Goal: Information Seeking & Learning: Check status

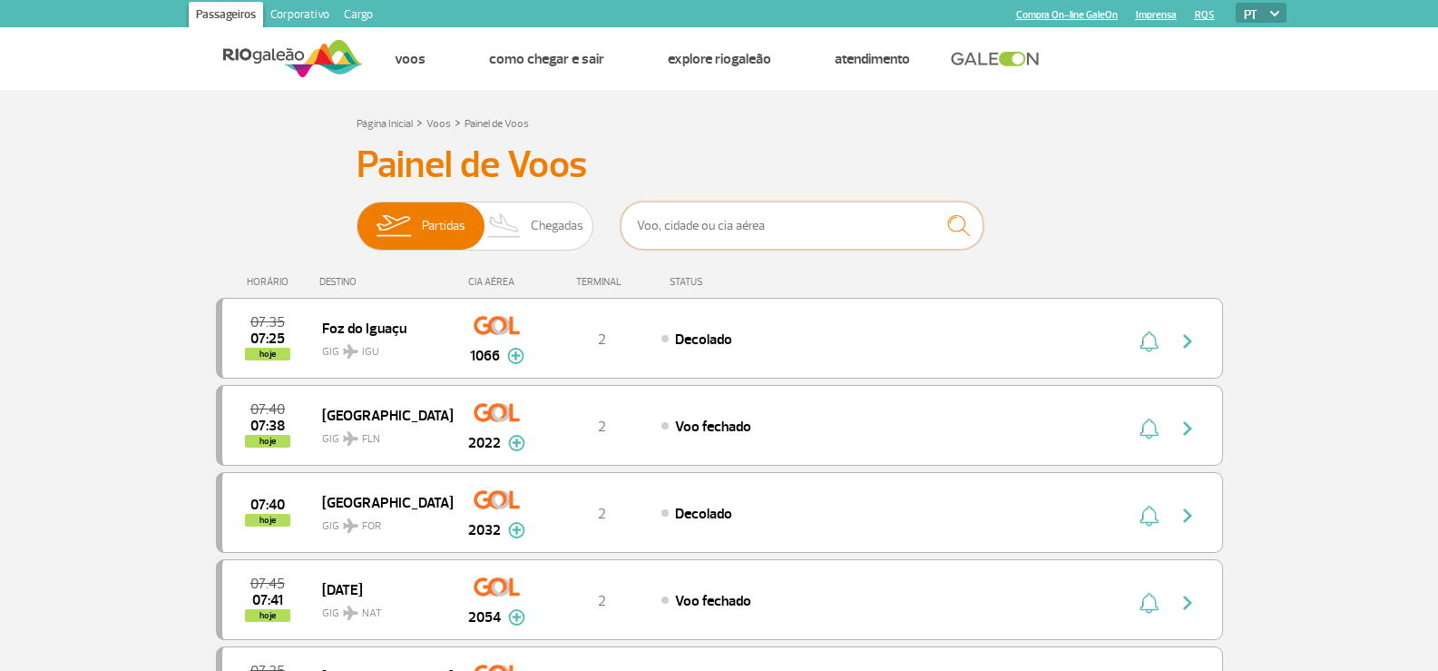
click at [756, 230] on input "text" at bounding box center [802, 225] width 363 height 48
click at [546, 232] on span "Chegadas" at bounding box center [557, 225] width 53 height 47
click at [357, 217] on input "Partidas Chegadas" at bounding box center [357, 217] width 0 height 0
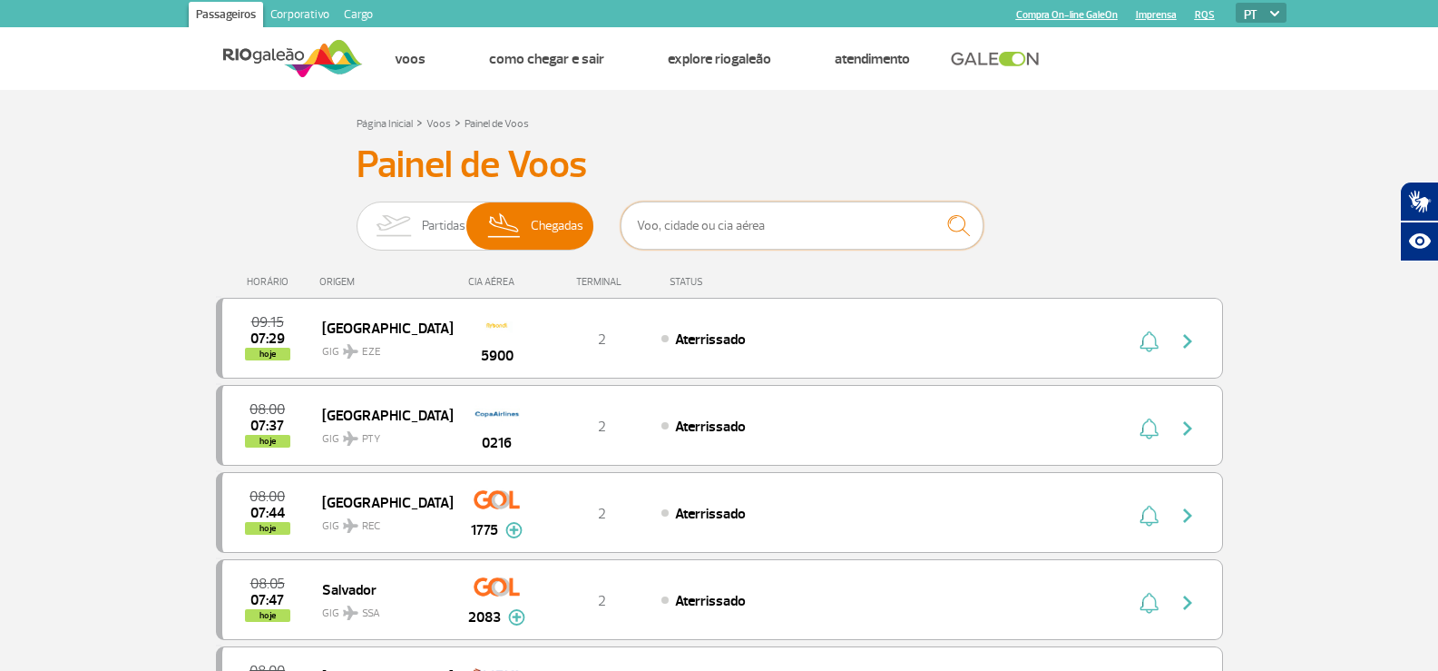
click at [738, 212] on input "text" at bounding box center [802, 225] width 363 height 48
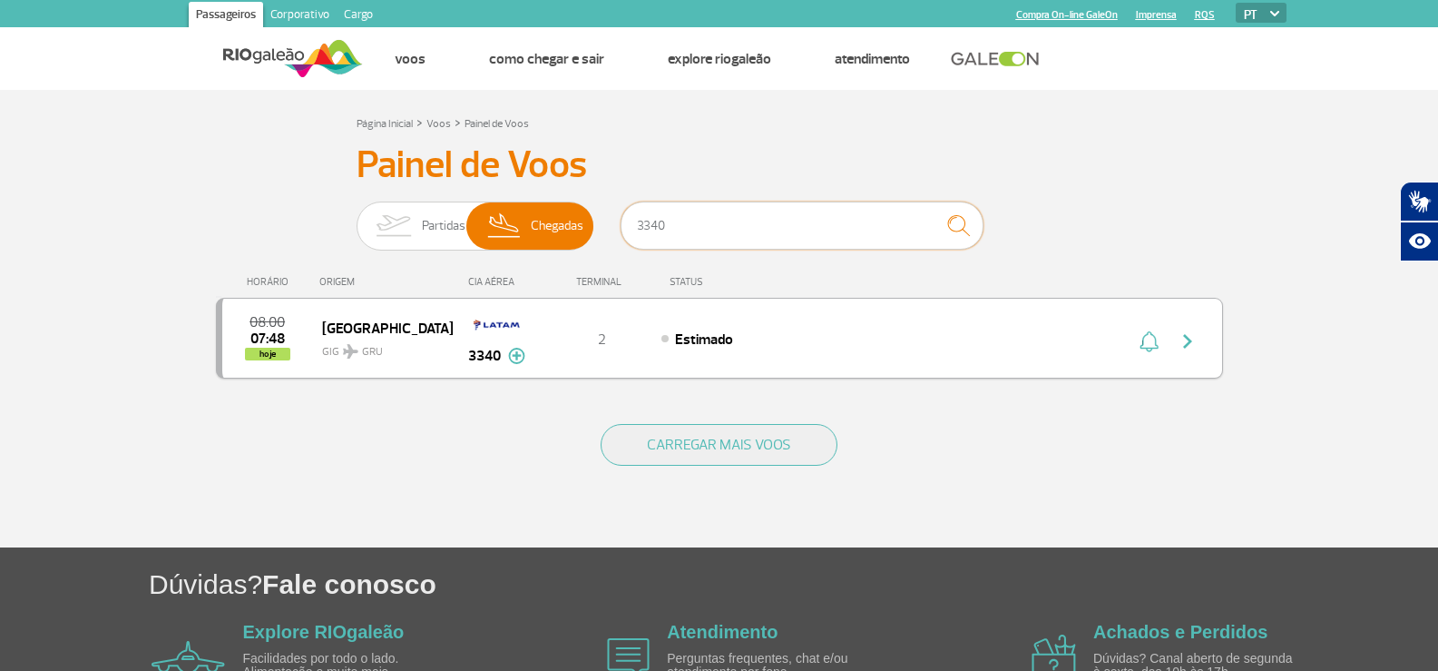
type input "3340"
click at [827, 347] on div "Estimado" at bounding box center [861, 338] width 400 height 20
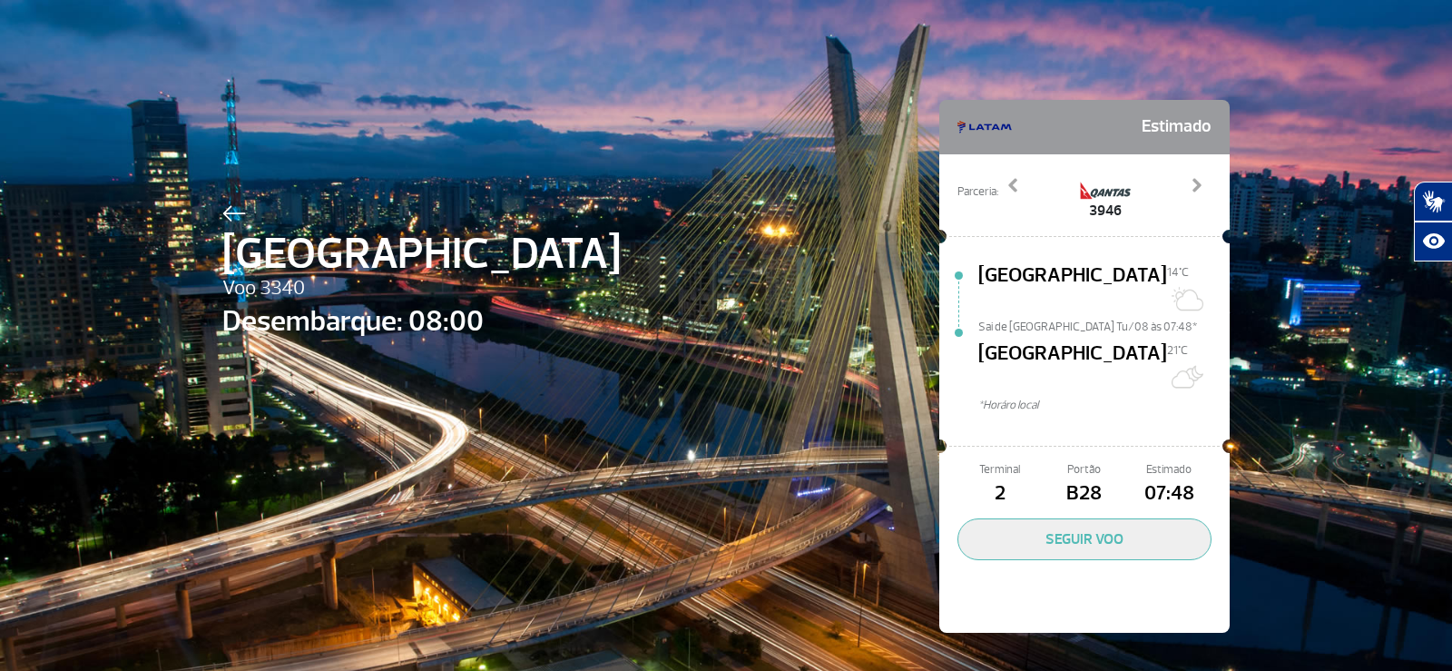
click at [222, 208] on img at bounding box center [234, 213] width 24 height 16
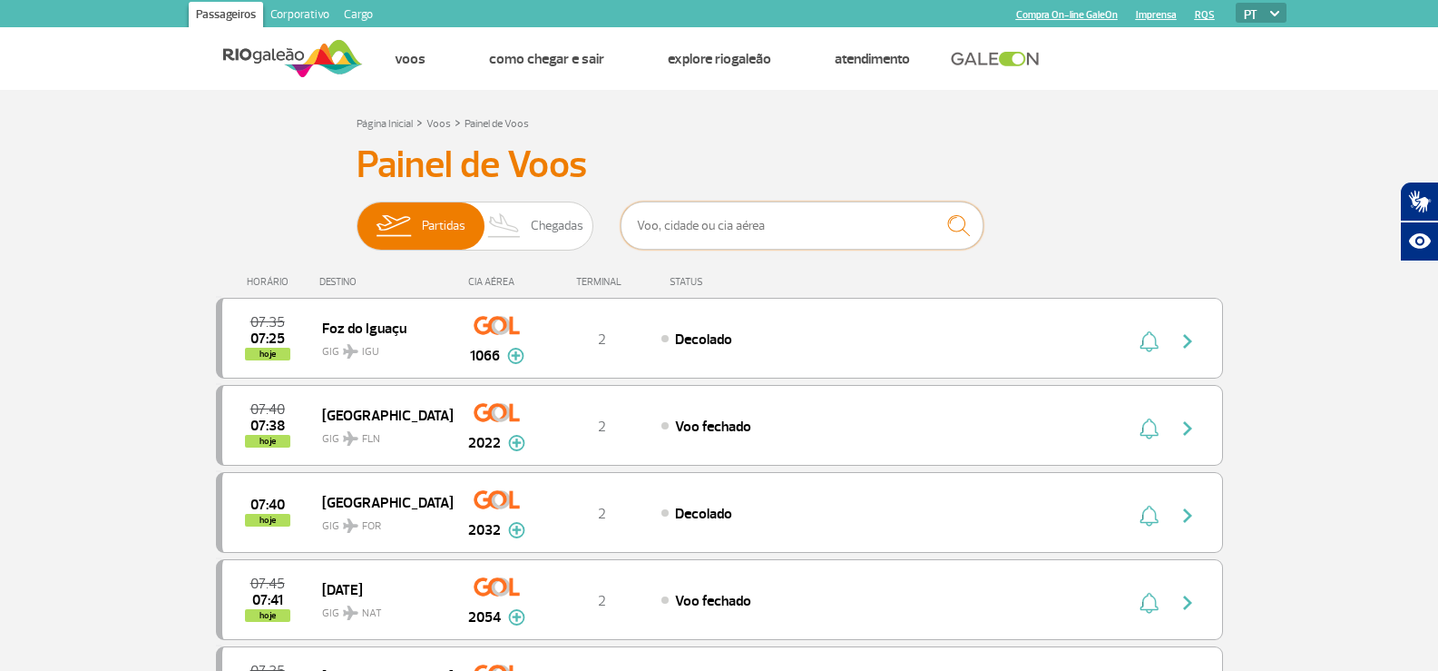
click at [678, 227] on input "text" at bounding box center [802, 225] width 363 height 48
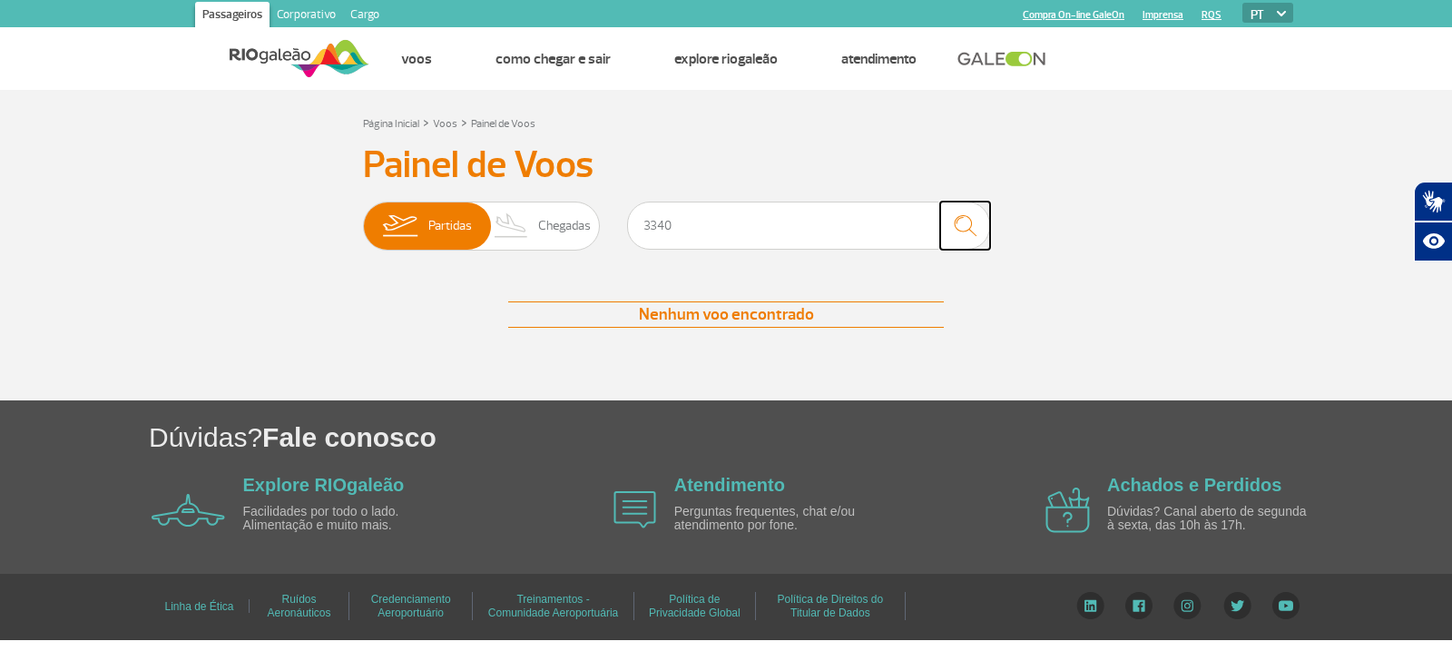
click at [965, 209] on img "submit" at bounding box center [964, 225] width 39 height 37
click at [724, 222] on input "3340" at bounding box center [808, 225] width 363 height 48
click at [589, 214] on span "Chegadas" at bounding box center [564, 225] width 53 height 47
click at [363, 217] on input "Partidas Chegadas" at bounding box center [363, 217] width 0 height 0
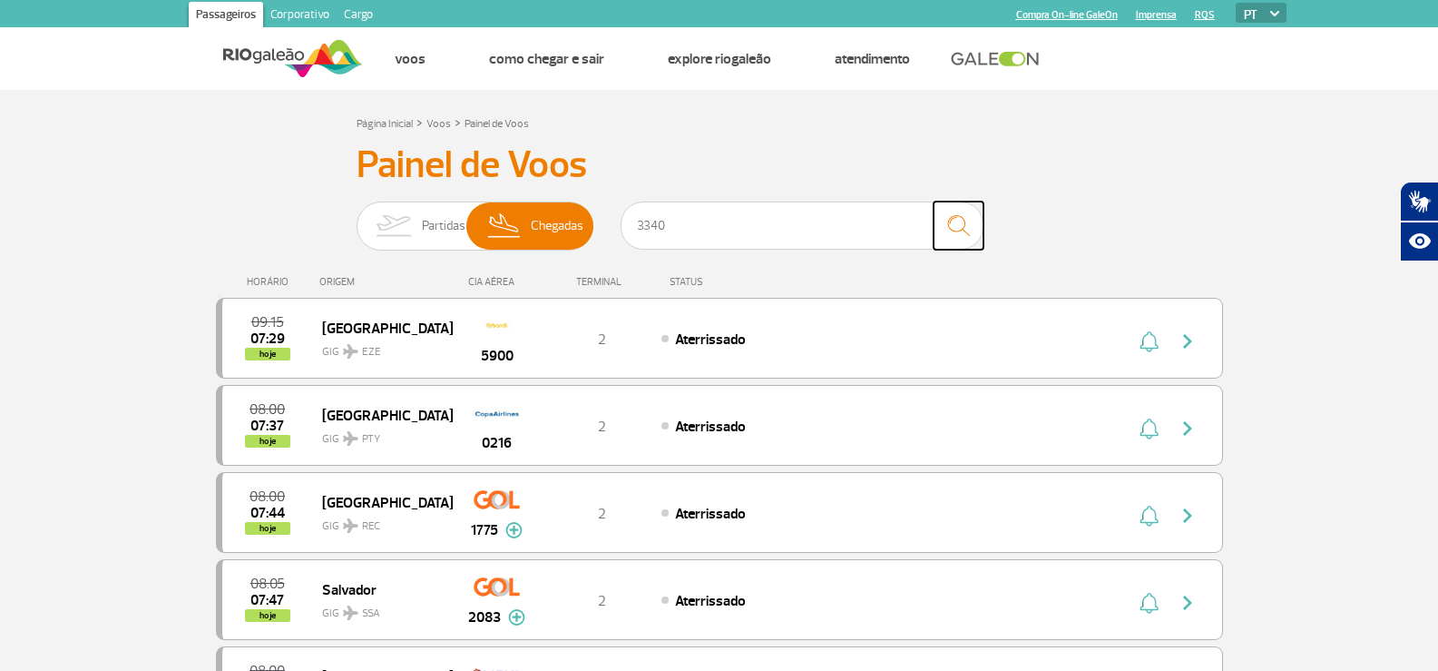
click at [956, 220] on img "submit" at bounding box center [958, 225] width 39 height 37
click at [957, 210] on img "submit" at bounding box center [958, 225] width 39 height 37
click at [758, 224] on input "3340" at bounding box center [802, 225] width 363 height 48
type input "3340"
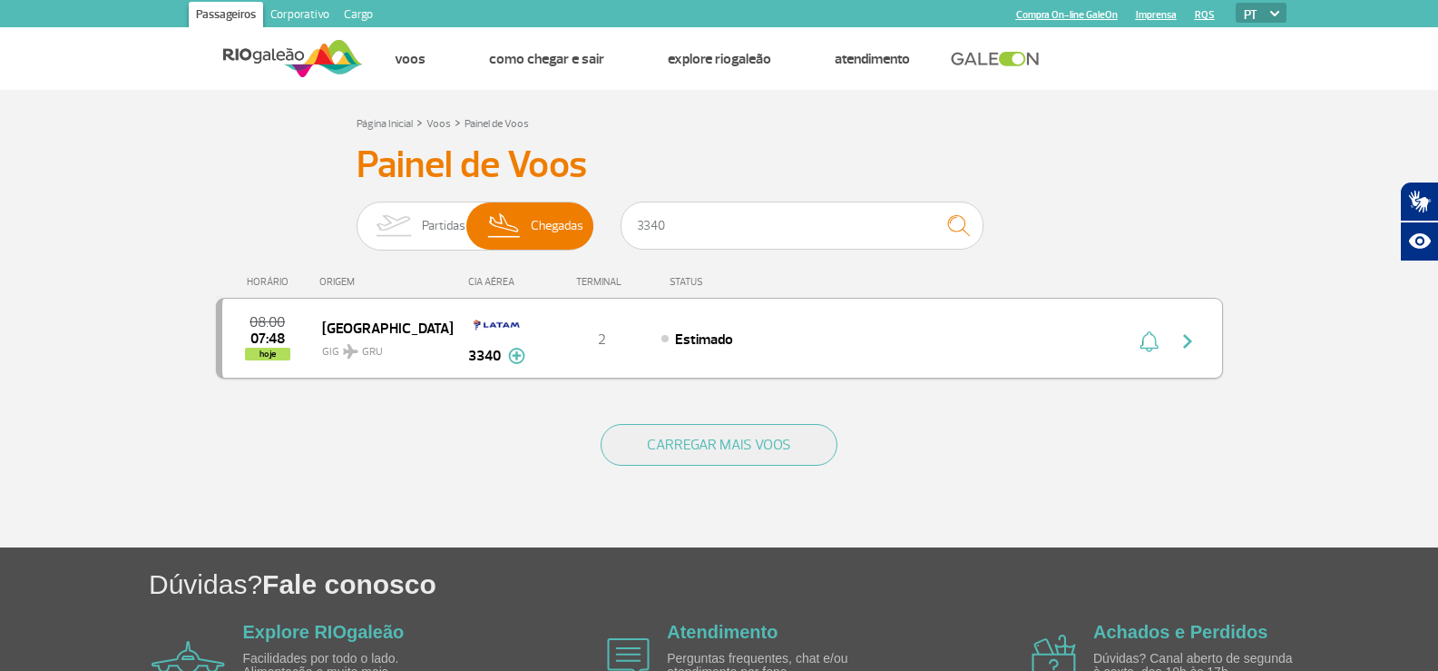
click at [728, 355] on div "08:00 07:48 hoje [GEOGRAPHIC_DATA] GRU 3340 2 Estimado Parcerias: Quantas Airli…" at bounding box center [719, 338] width 1007 height 81
click at [739, 327] on div "08:00 07:48 hoje [GEOGRAPHIC_DATA] GRU 3340 2 Estimado Parcerias: Quantas Airli…" at bounding box center [719, 338] width 1007 height 81
click at [1198, 341] on img "button" at bounding box center [1188, 341] width 22 height 22
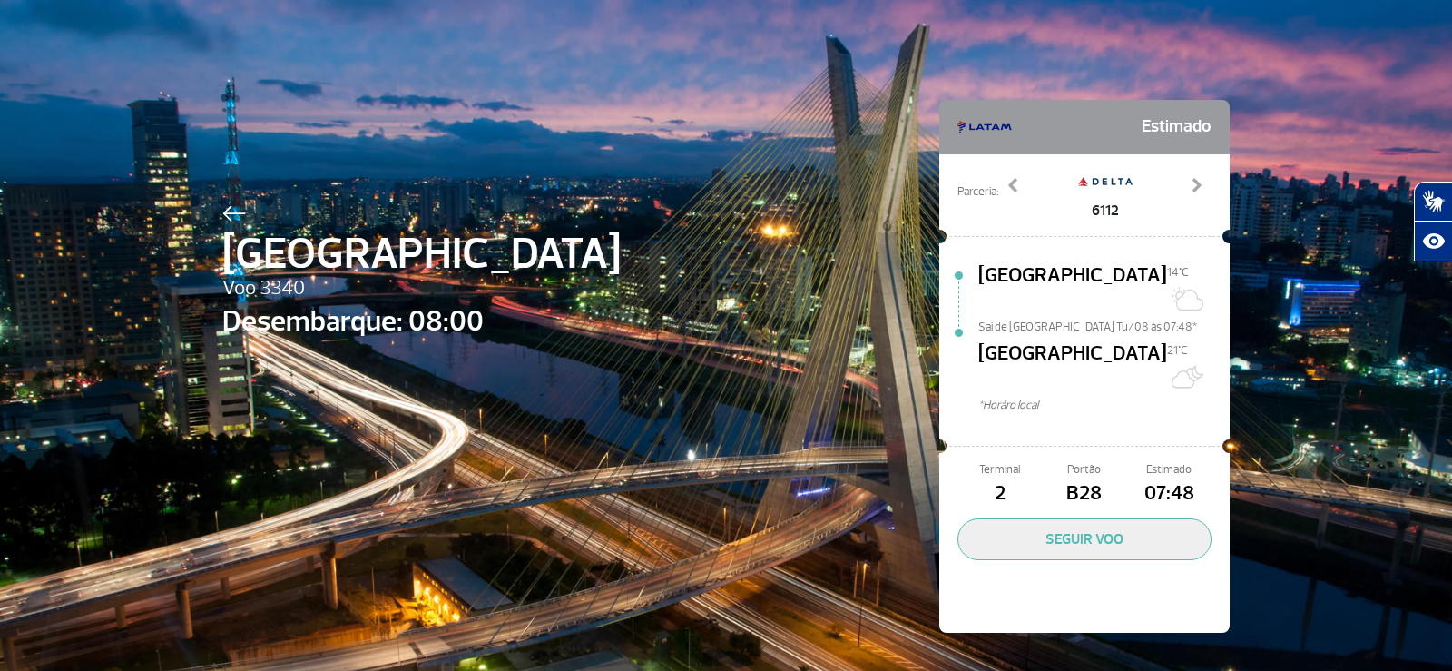
click at [230, 211] on img at bounding box center [234, 213] width 24 height 16
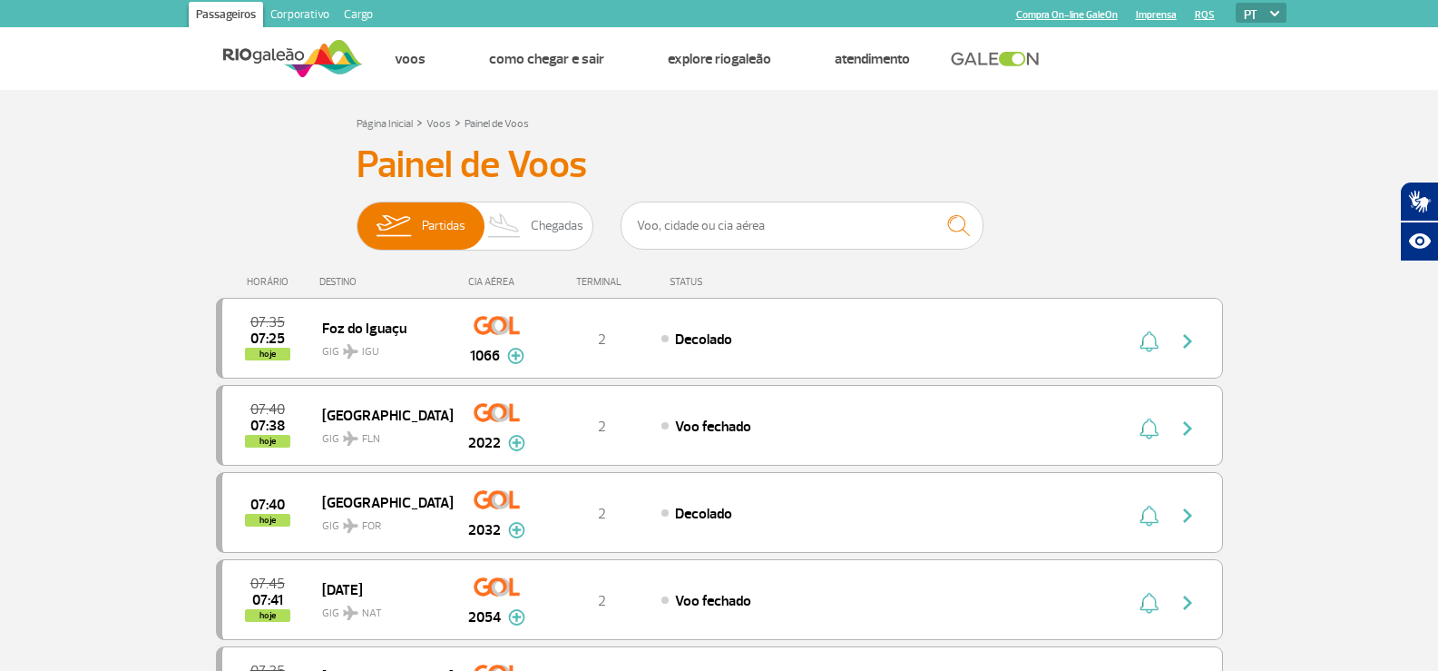
click at [835, 225] on input "text" at bounding box center [802, 225] width 363 height 48
drag, startPoint x: 509, startPoint y: 230, endPoint x: 563, endPoint y: 231, distance: 54.5
click at [509, 230] on img at bounding box center [505, 225] width 54 height 47
click at [357, 217] on input "Partidas Chegadas" at bounding box center [357, 217] width 0 height 0
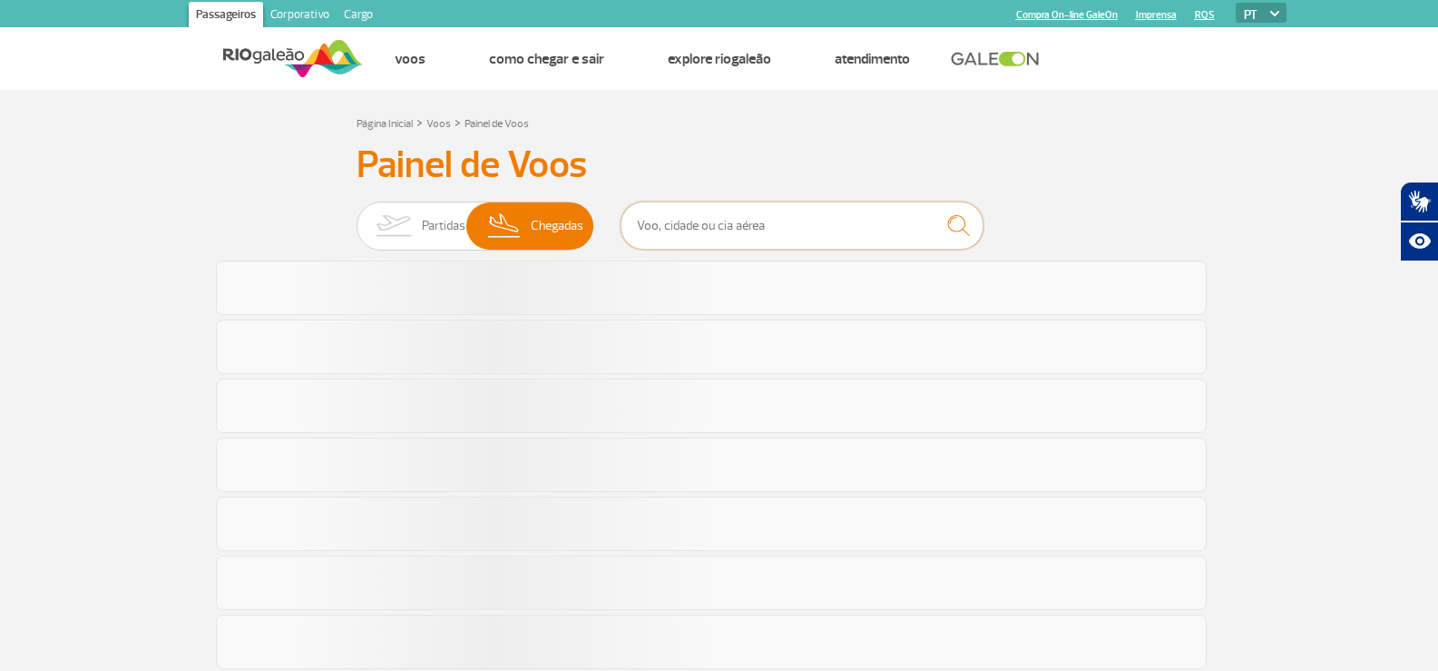
click at [672, 234] on input "text" at bounding box center [802, 225] width 363 height 48
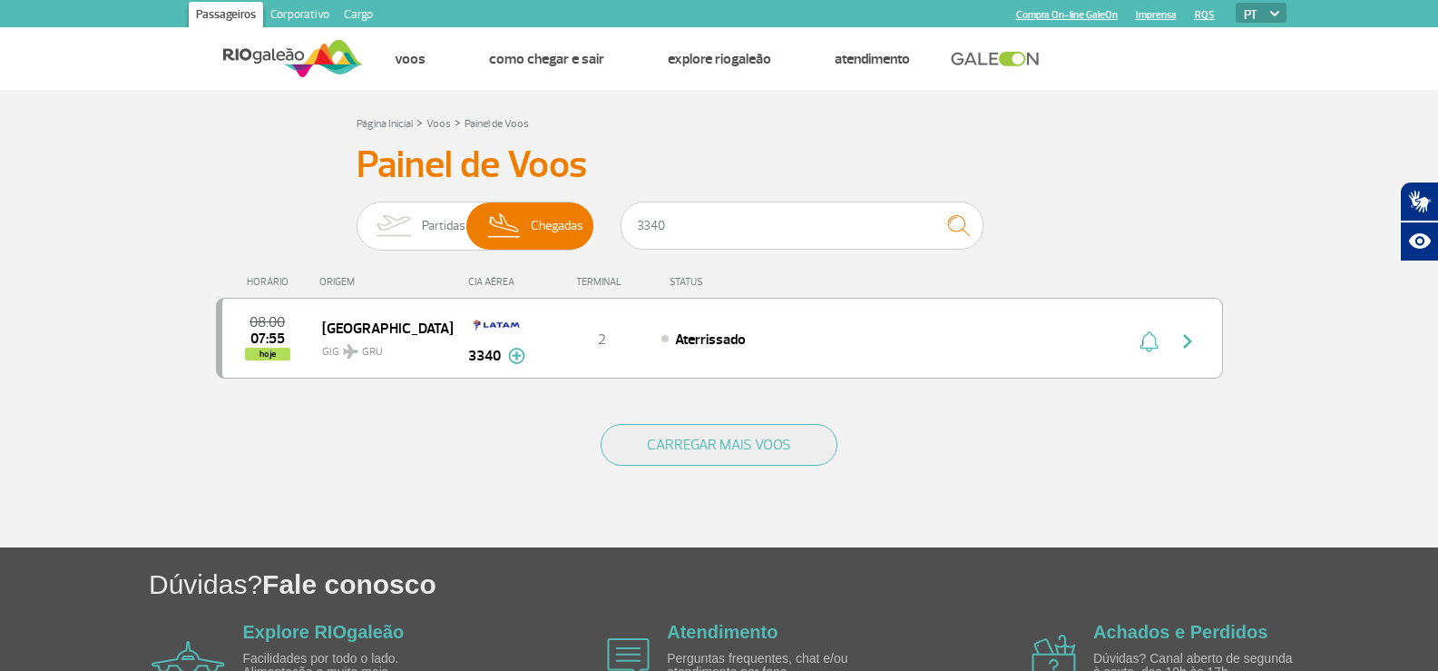
click at [788, 181] on h3 "Painel de Voos" at bounding box center [720, 164] width 726 height 45
click at [432, 211] on div "Partidas Chegadas 3340" at bounding box center [720, 228] width 726 height 54
click at [465, 212] on span "Partidas" at bounding box center [444, 225] width 44 height 47
click at [357, 217] on input "Partidas Chegadas" at bounding box center [357, 217] width 0 height 0
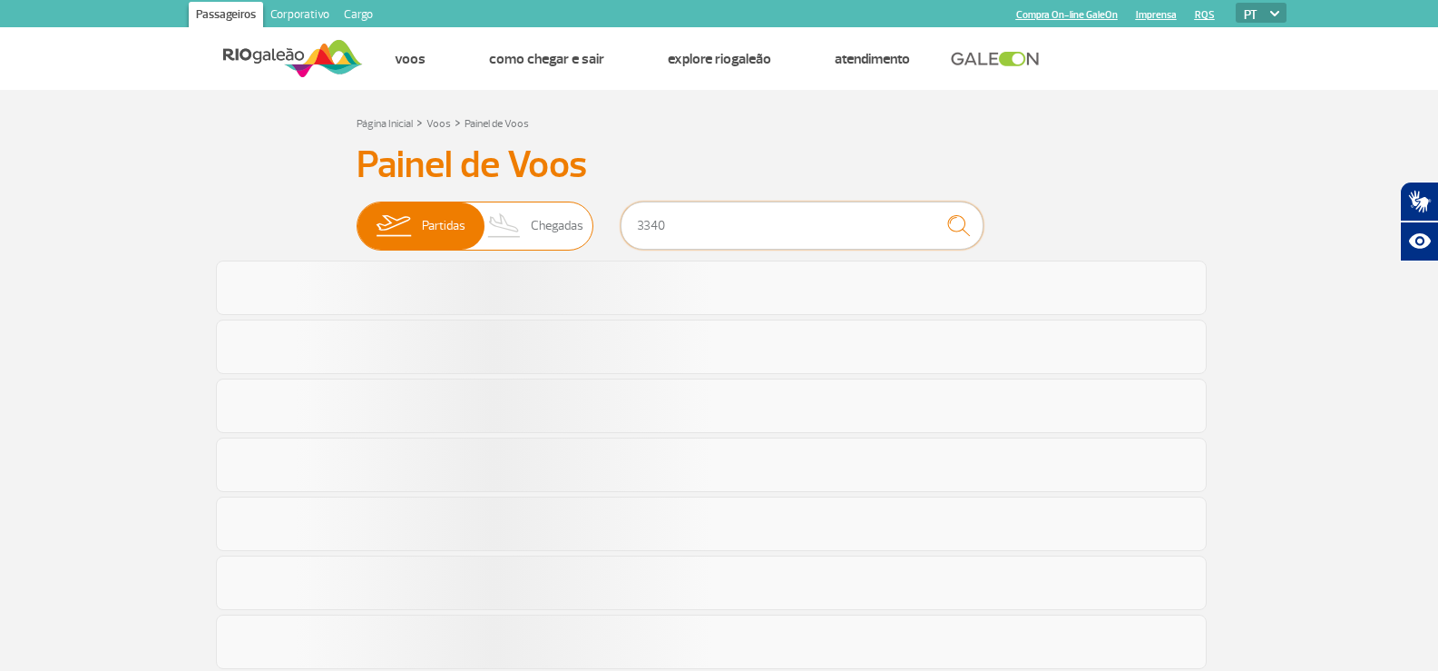
drag, startPoint x: 729, startPoint y: 224, endPoint x: 394, endPoint y: 223, distance: 334.8
click at [406, 224] on div "Partidas Chegadas 3340" at bounding box center [720, 228] width 726 height 54
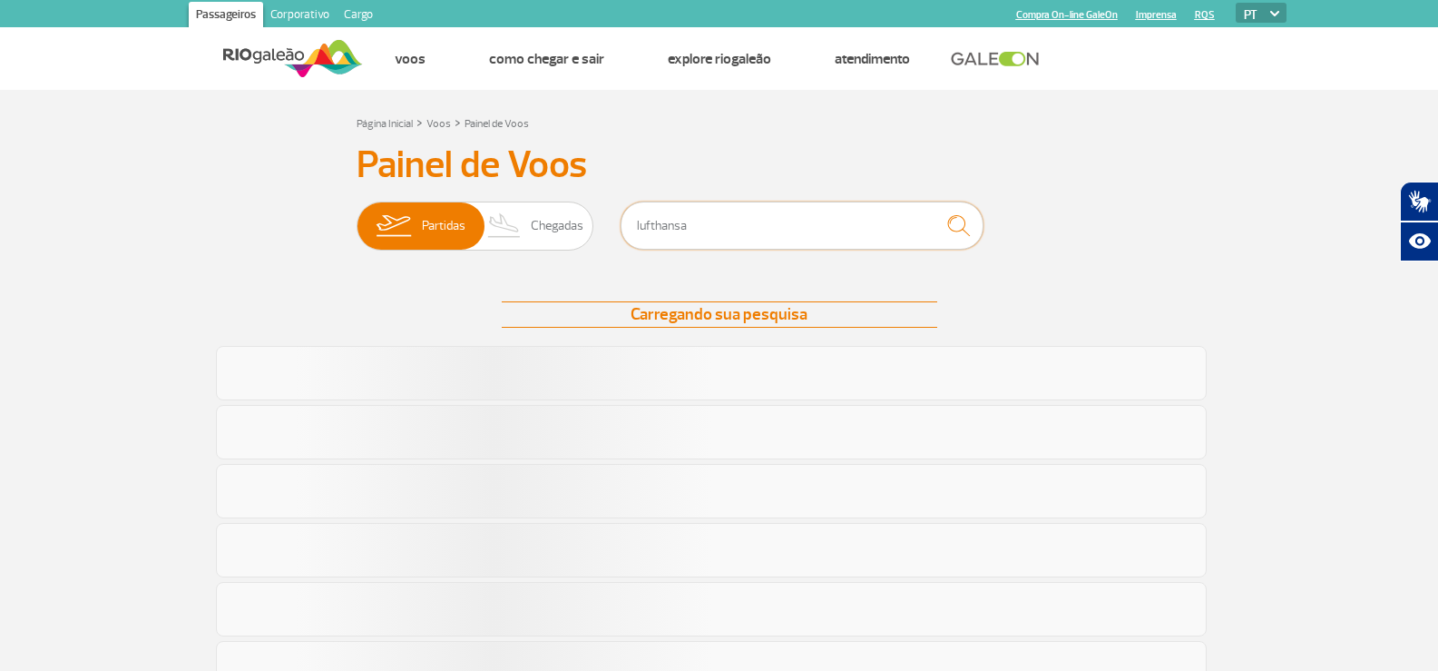
type input "lufthansa"
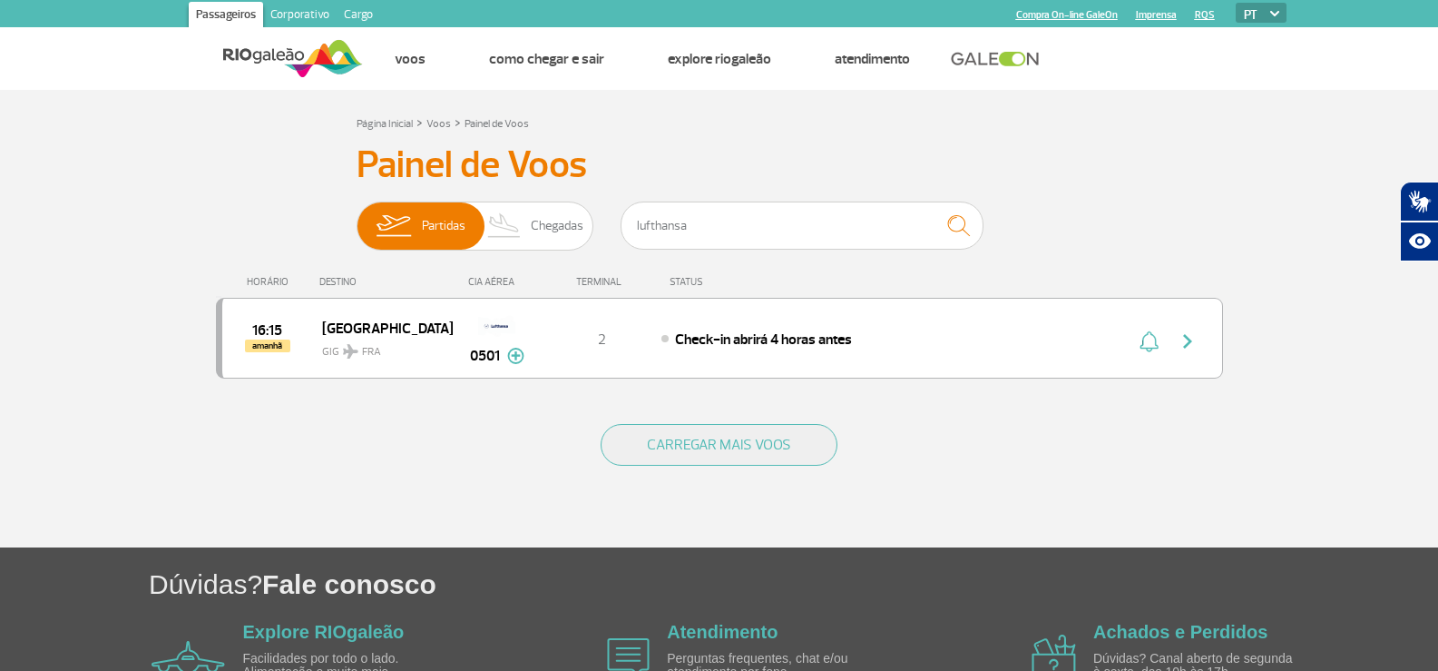
click at [1044, 259] on div "HORÁRIO DESTINO CIA AÉREA TERMINAL STATUS" at bounding box center [719, 273] width 1007 height 35
